Goal: Task Accomplishment & Management: Manage account settings

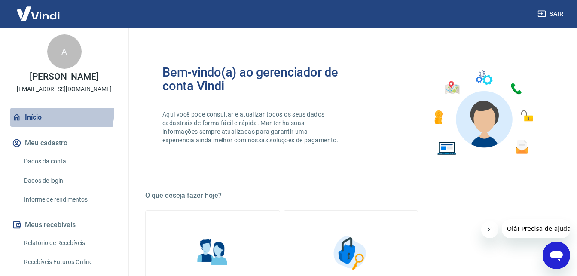
click at [40, 119] on link "Início" at bounding box center [64, 117] width 108 height 19
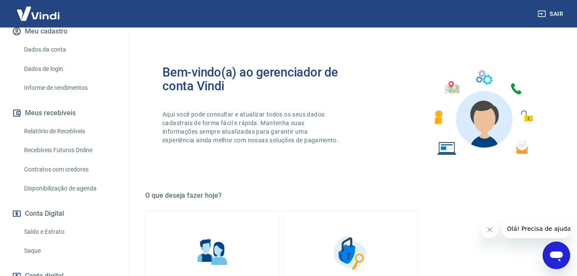
scroll to position [172, 0]
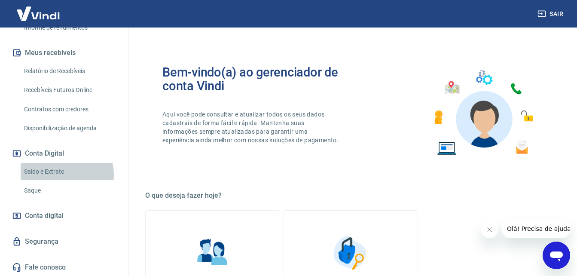
click at [65, 180] on link "Saldo e Extrato" at bounding box center [69, 172] width 97 height 18
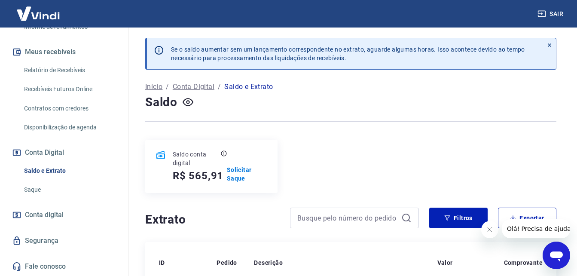
scroll to position [182, 0]
click at [243, 173] on p "Solicitar Saque" at bounding box center [247, 173] width 40 height 17
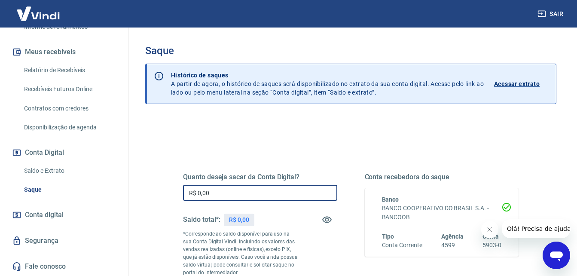
click at [192, 194] on input "R$ 0,00" at bounding box center [260, 193] width 154 height 16
drag, startPoint x: 215, startPoint y: 192, endPoint x: 94, endPoint y: 187, distance: 120.8
click at [94, 189] on div "Sair A [PERSON_NAME] de Brito [EMAIL_ADDRESS][DOMAIN_NAME] Início Meu cadastro …" at bounding box center [288, 138] width 577 height 276
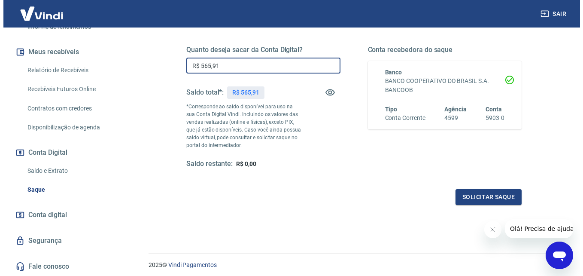
scroll to position [129, 0]
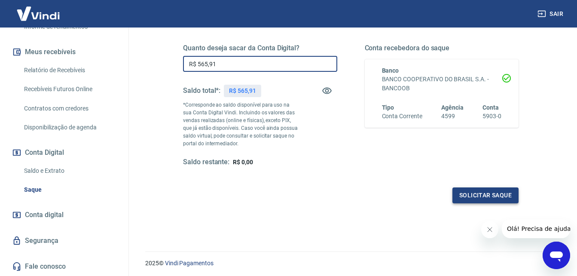
type input "R$ 565,91"
click at [472, 195] on button "Solicitar saque" at bounding box center [485, 195] width 66 height 16
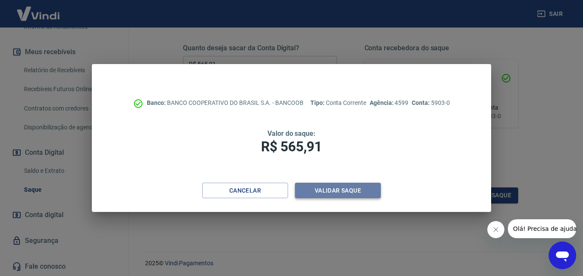
click at [341, 185] on button "Validar saque" at bounding box center [338, 191] width 86 height 16
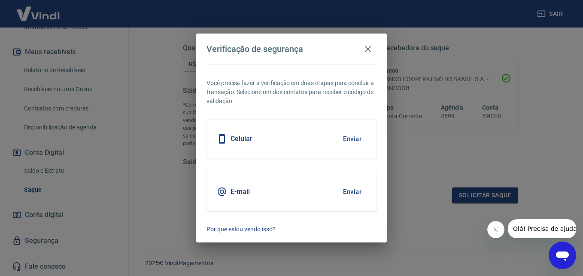
click at [245, 191] on h5 "E-mail" at bounding box center [240, 191] width 19 height 9
click at [346, 192] on button "Enviar" at bounding box center [352, 192] width 28 height 18
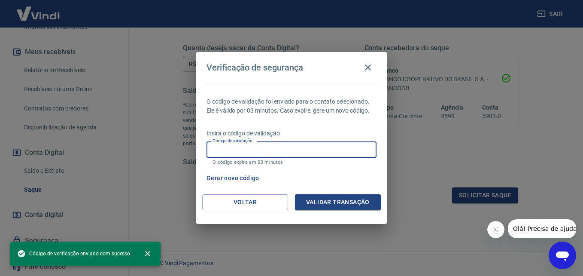
click at [262, 146] on input "Código de validação" at bounding box center [292, 149] width 170 height 16
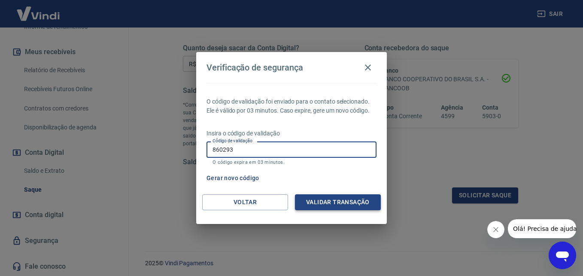
type input "860293"
click at [315, 202] on button "Validar transação" at bounding box center [338, 202] width 86 height 16
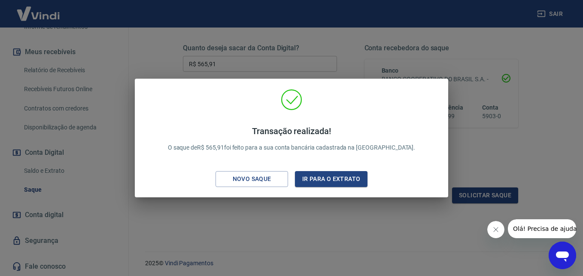
click at [361, 223] on div "Transação realizada! O saque de R$ 565,91 foi feito para a sua conta bancária c…" at bounding box center [291, 138] width 583 height 276
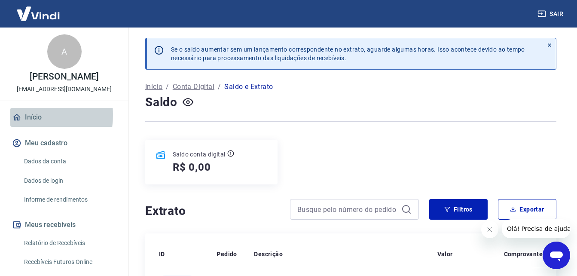
click at [26, 124] on link "Início" at bounding box center [64, 117] width 108 height 19
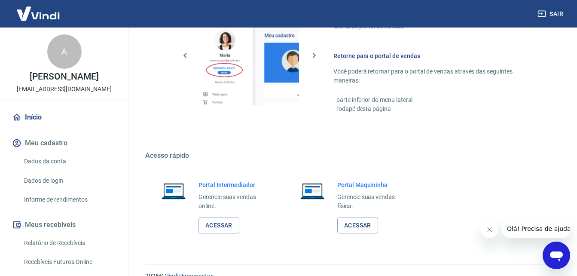
scroll to position [429, 0]
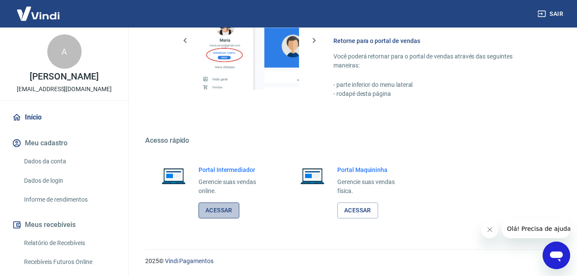
click at [218, 205] on link "Acessar" at bounding box center [218, 210] width 41 height 16
